Goal: Entertainment & Leisure: Consume media (video, audio)

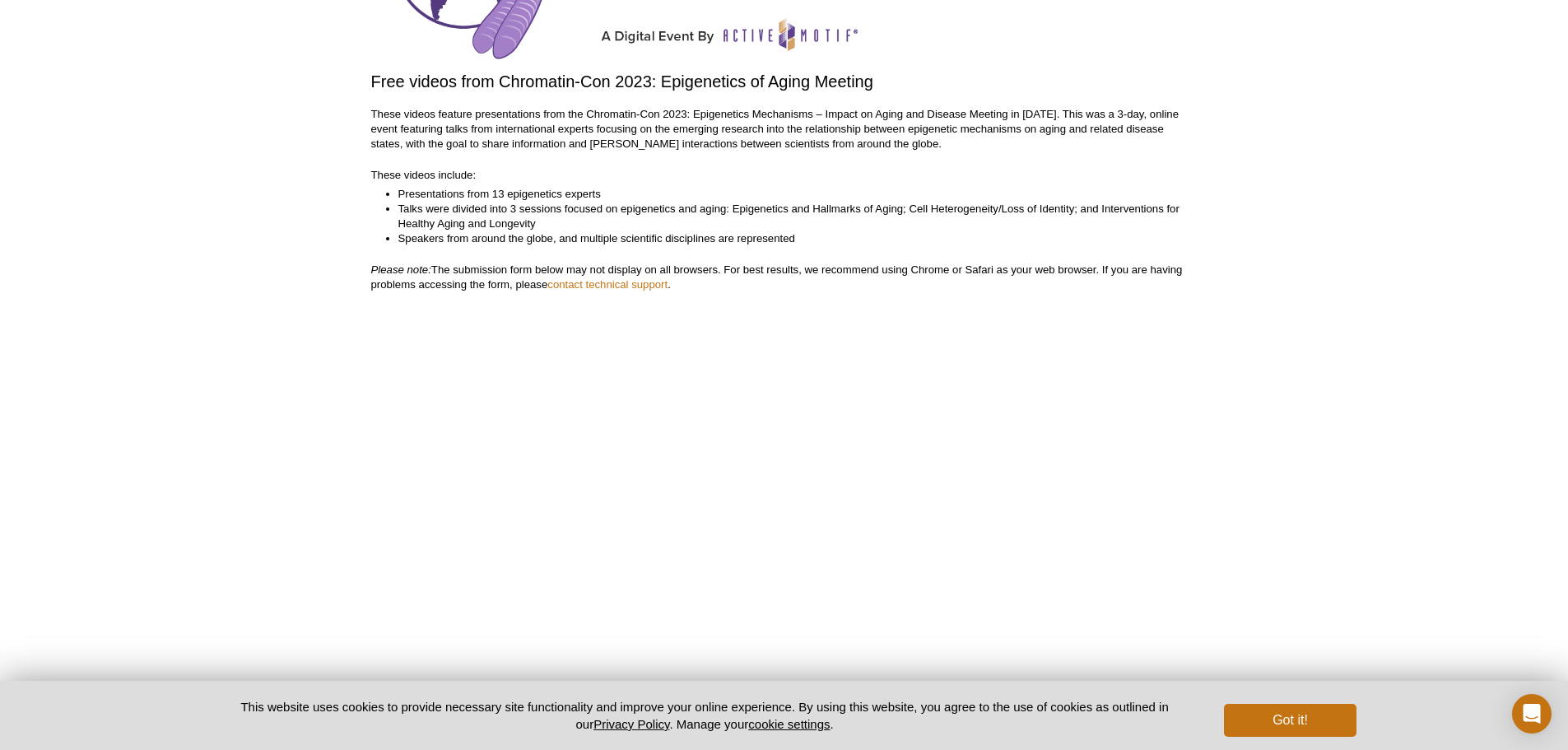
scroll to position [412, 0]
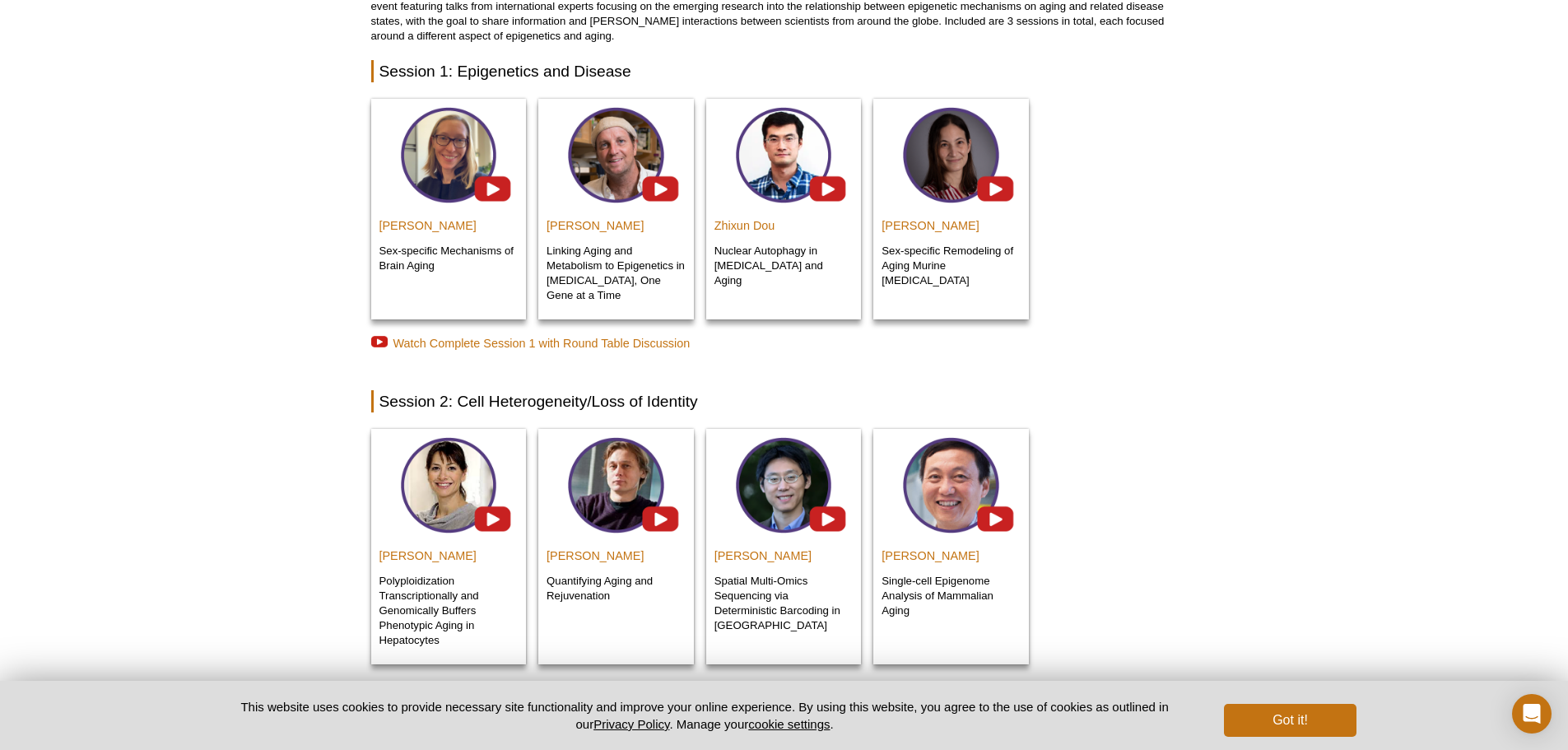
scroll to position [140, 0]
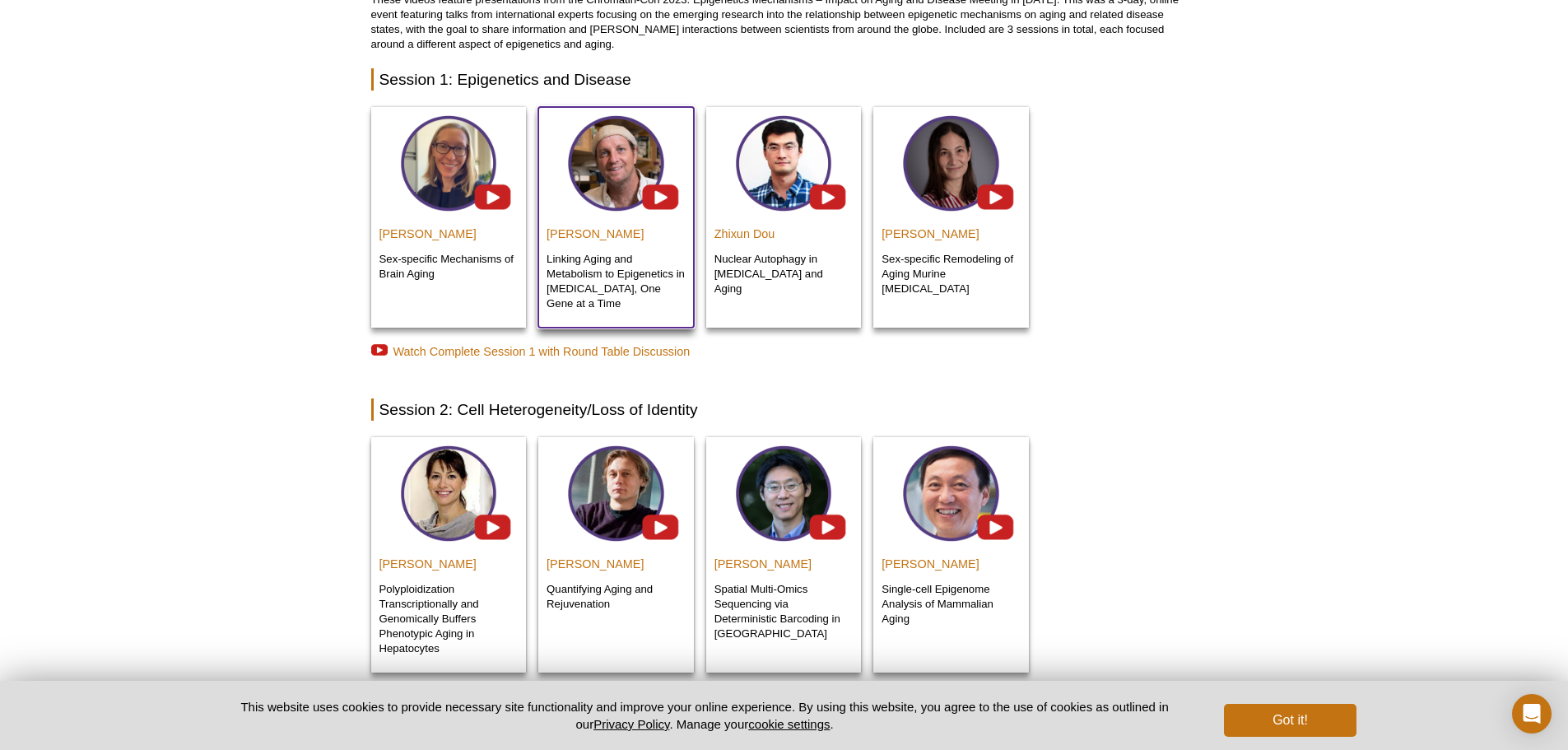
click at [663, 198] on img at bounding box center [616, 161] width 155 height 109
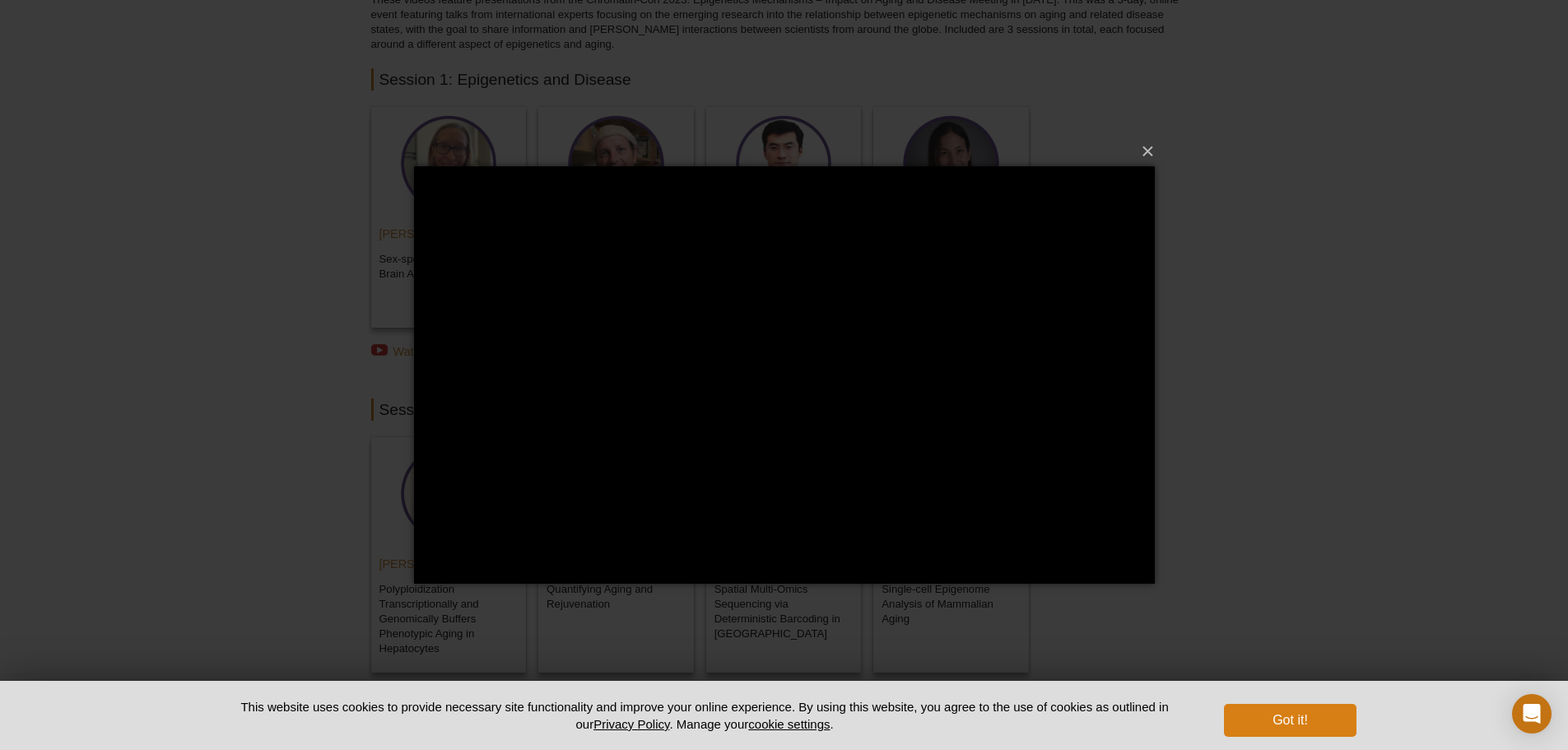
click at [1331, 728] on button "Got it!" at bounding box center [1290, 721] width 132 height 33
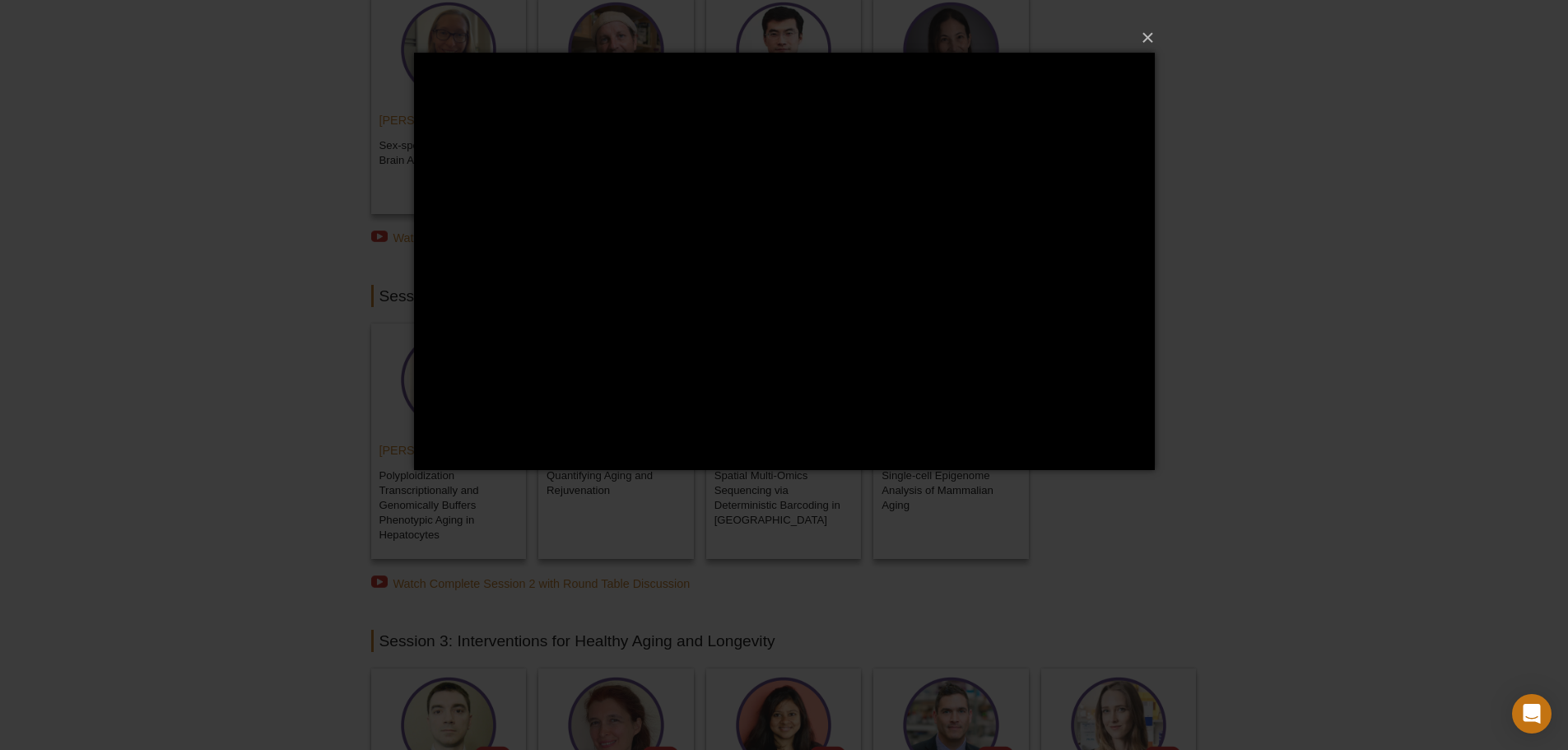
scroll to position [222, 0]
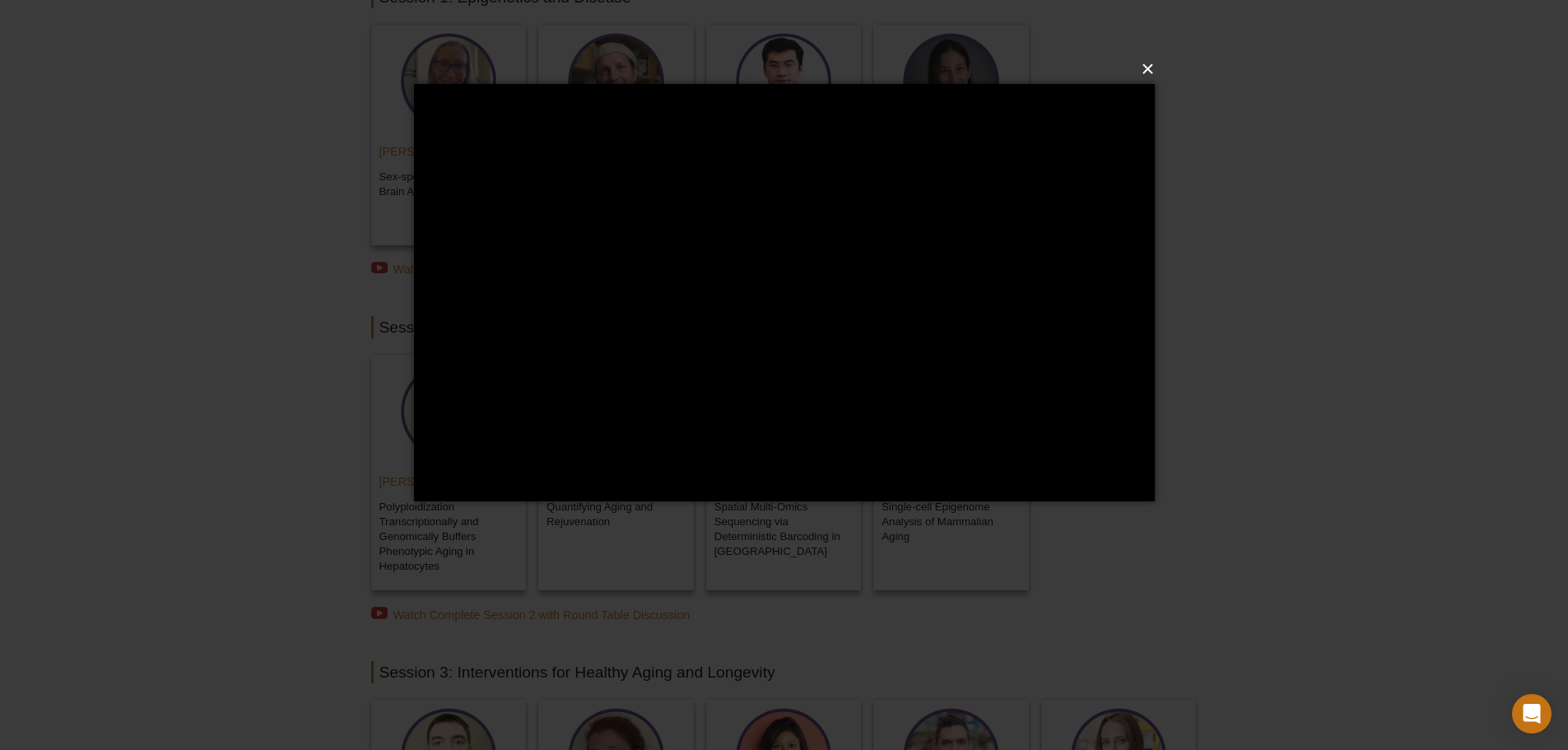
click at [1144, 65] on button "×" at bounding box center [789, 69] width 741 height 36
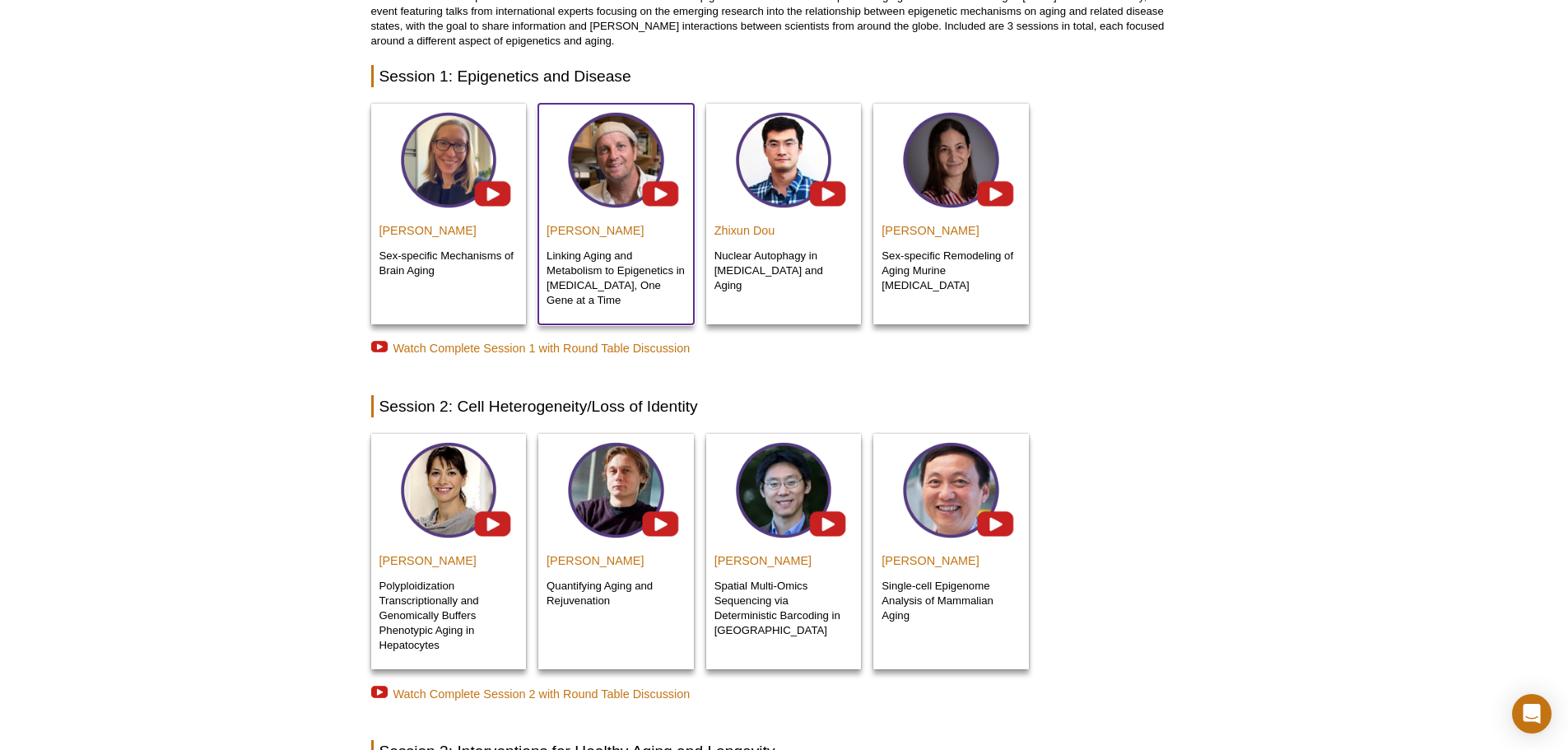
scroll to position [247, 0]
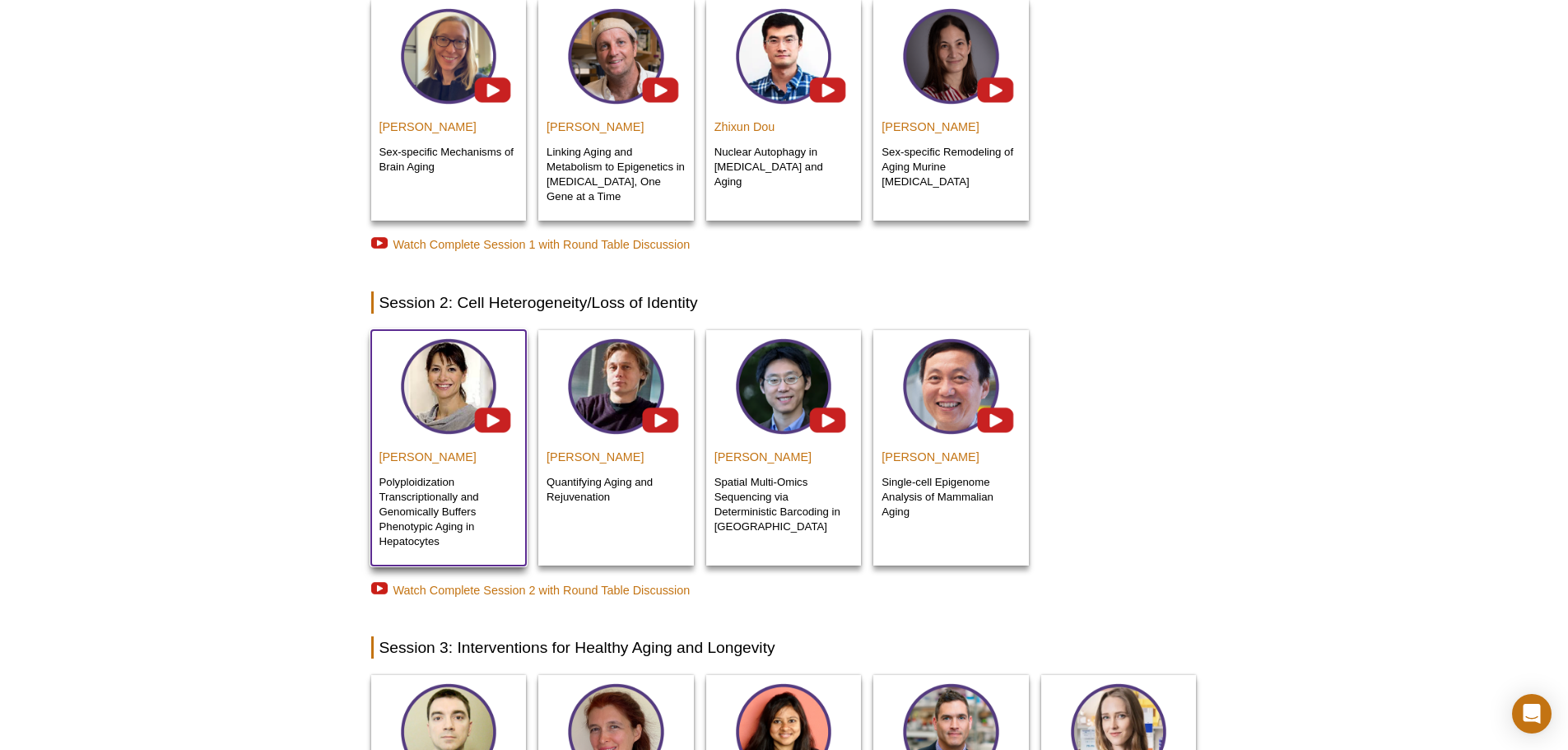
click at [444, 400] on img at bounding box center [449, 384] width 155 height 109
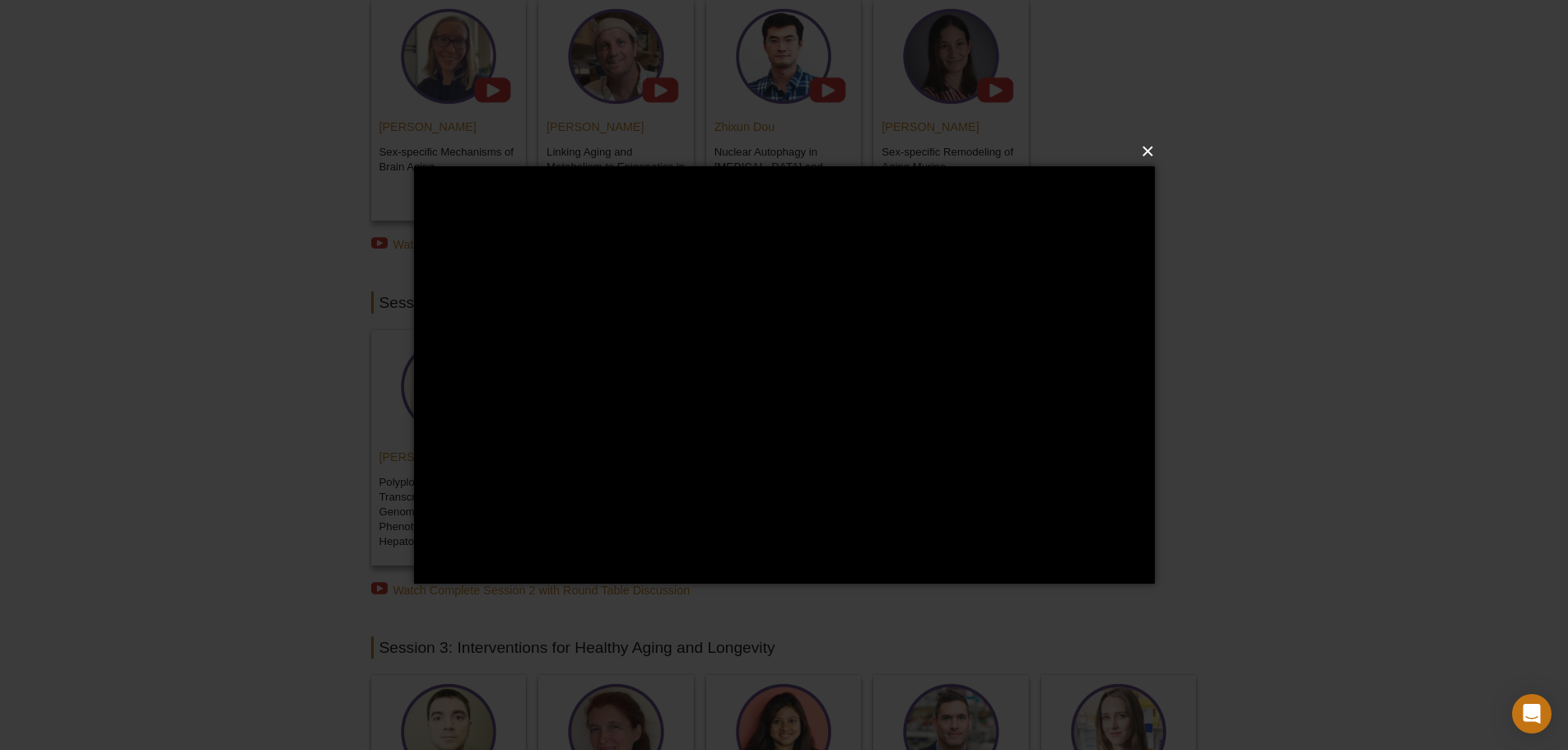
click at [1150, 149] on button "×" at bounding box center [789, 151] width 741 height 36
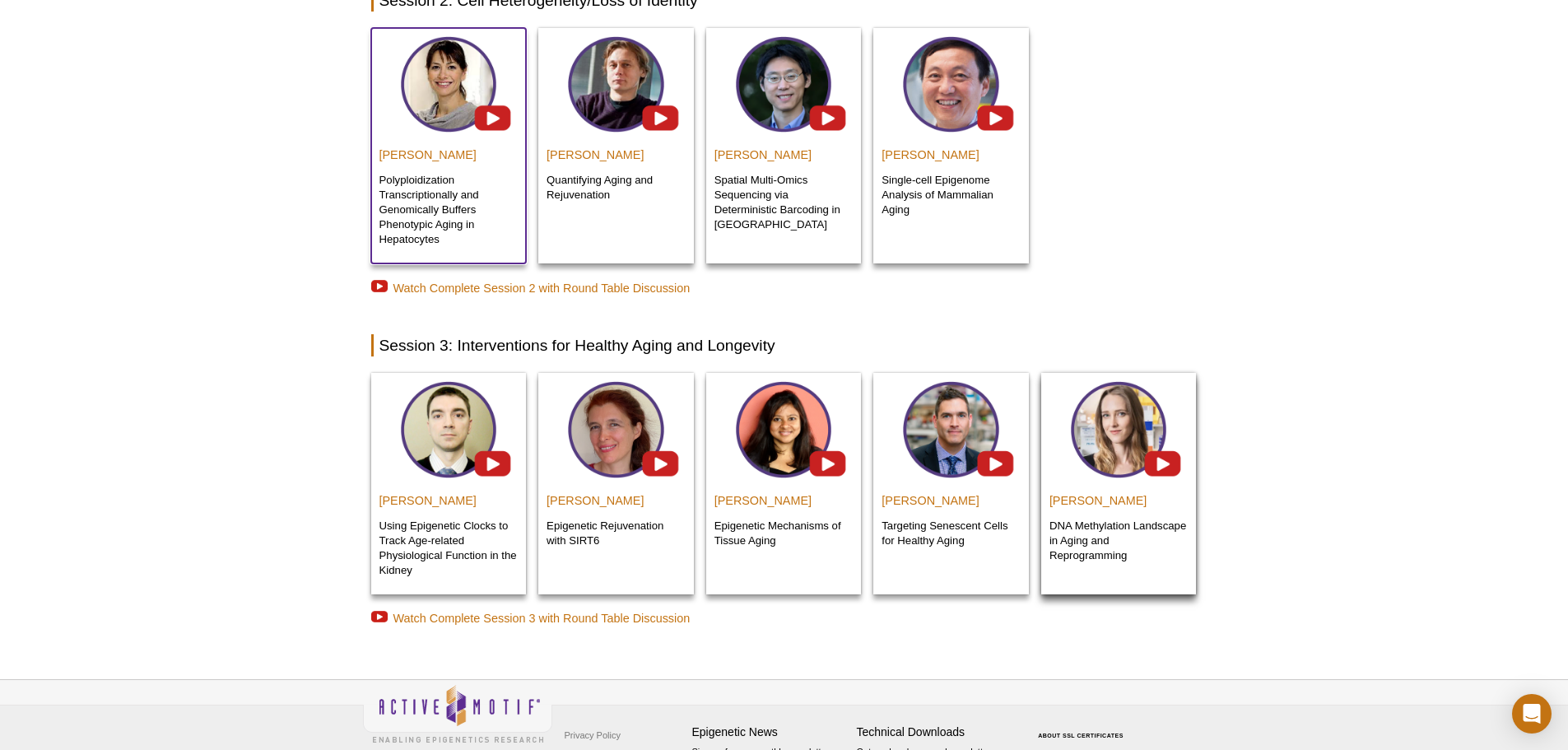
scroll to position [607, 0]
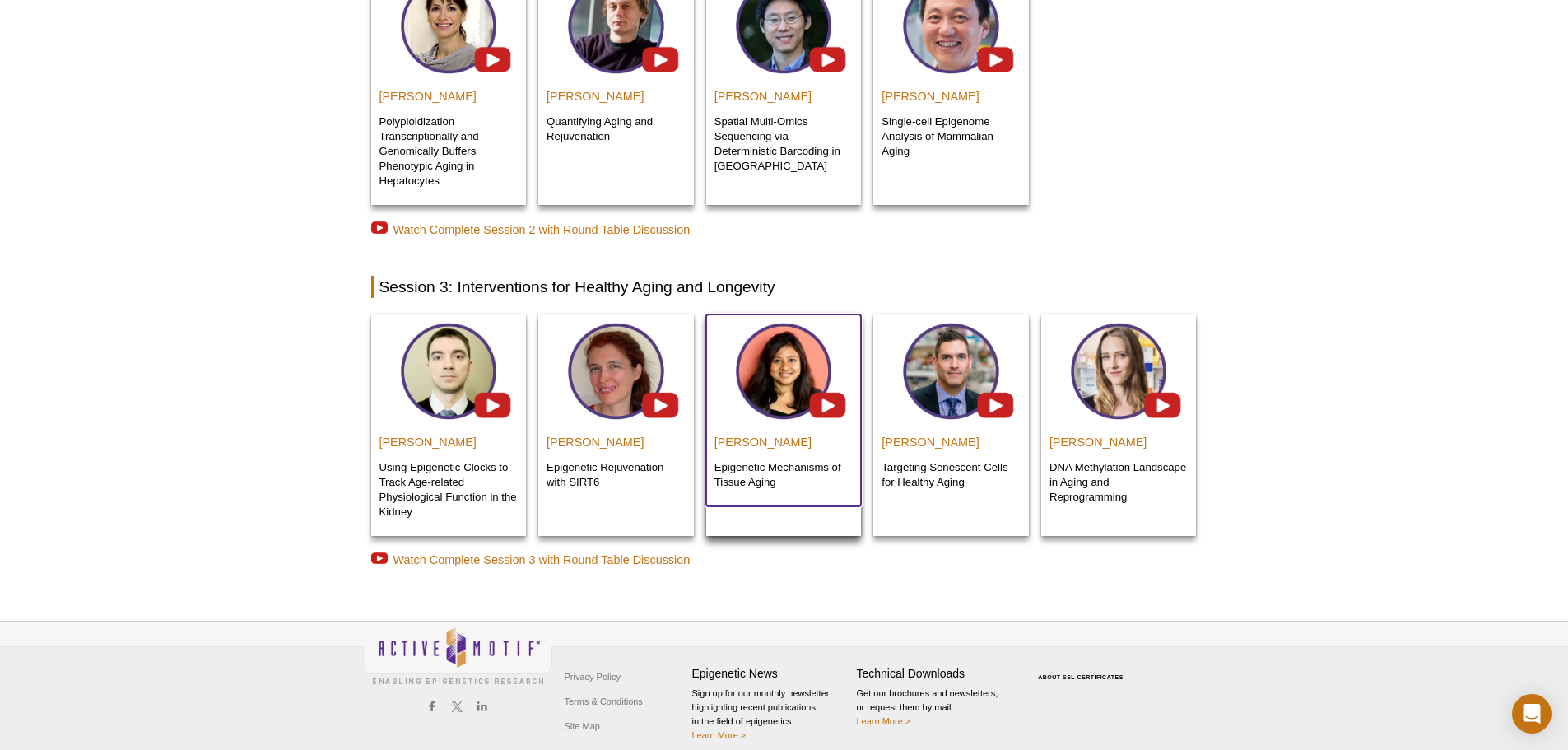
click at [823, 392] on img at bounding box center [784, 369] width 155 height 109
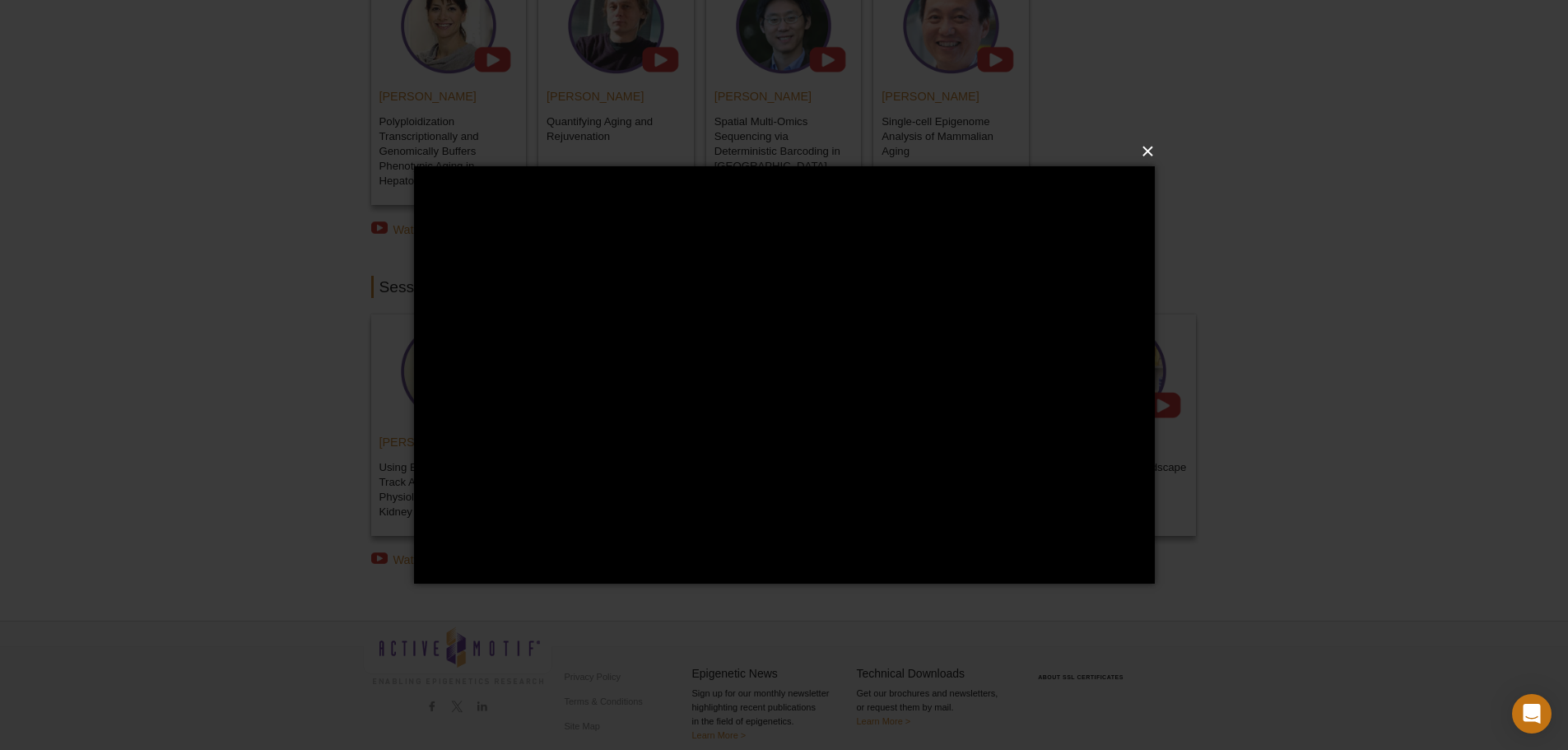
click at [1143, 145] on button "×" at bounding box center [789, 151] width 741 height 36
